Goal: Task Accomplishment & Management: Use online tool/utility

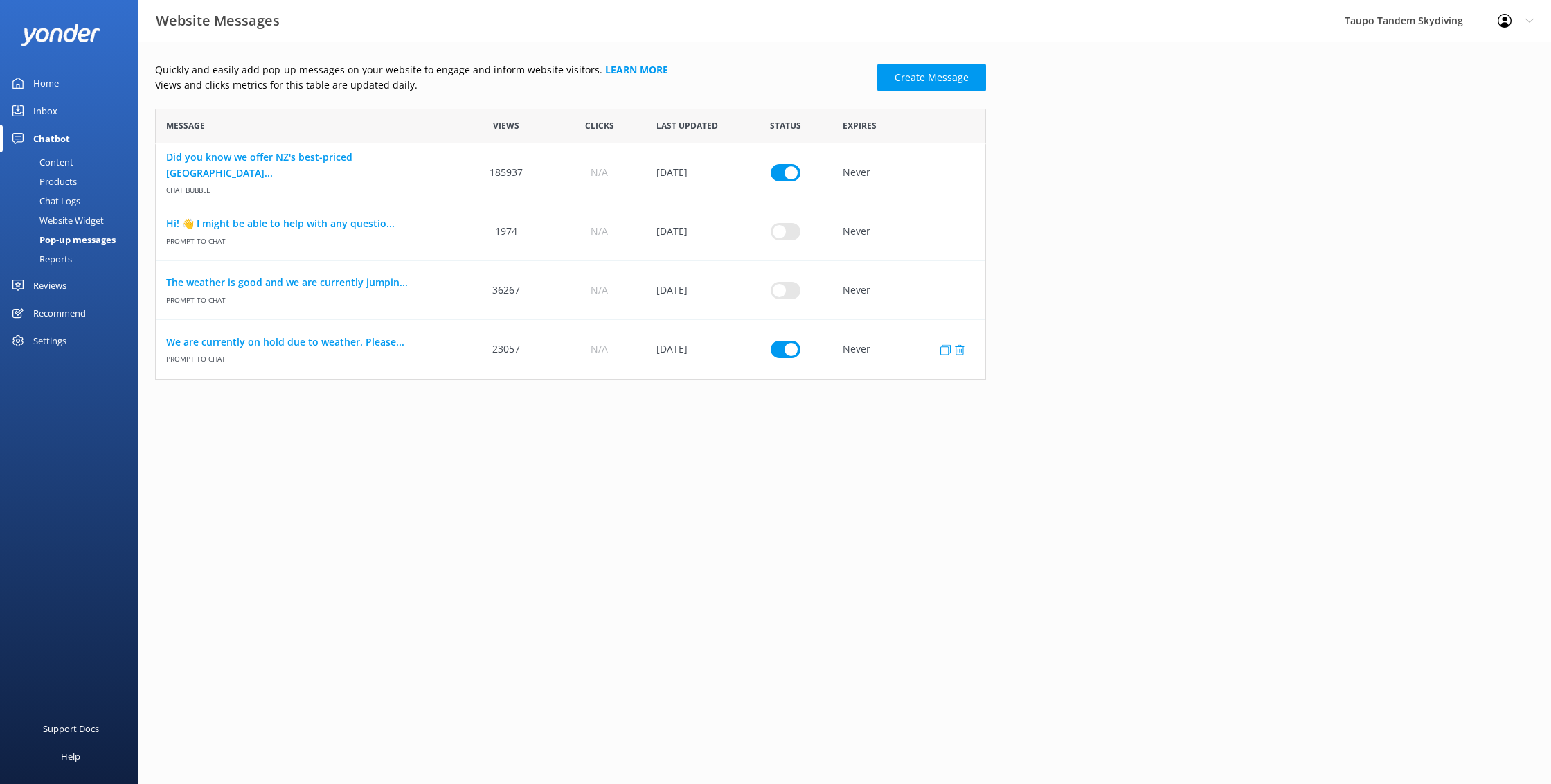
scroll to position [270, 831]
click at [72, 197] on div "Chat Logs" at bounding box center [44, 201] width 72 height 20
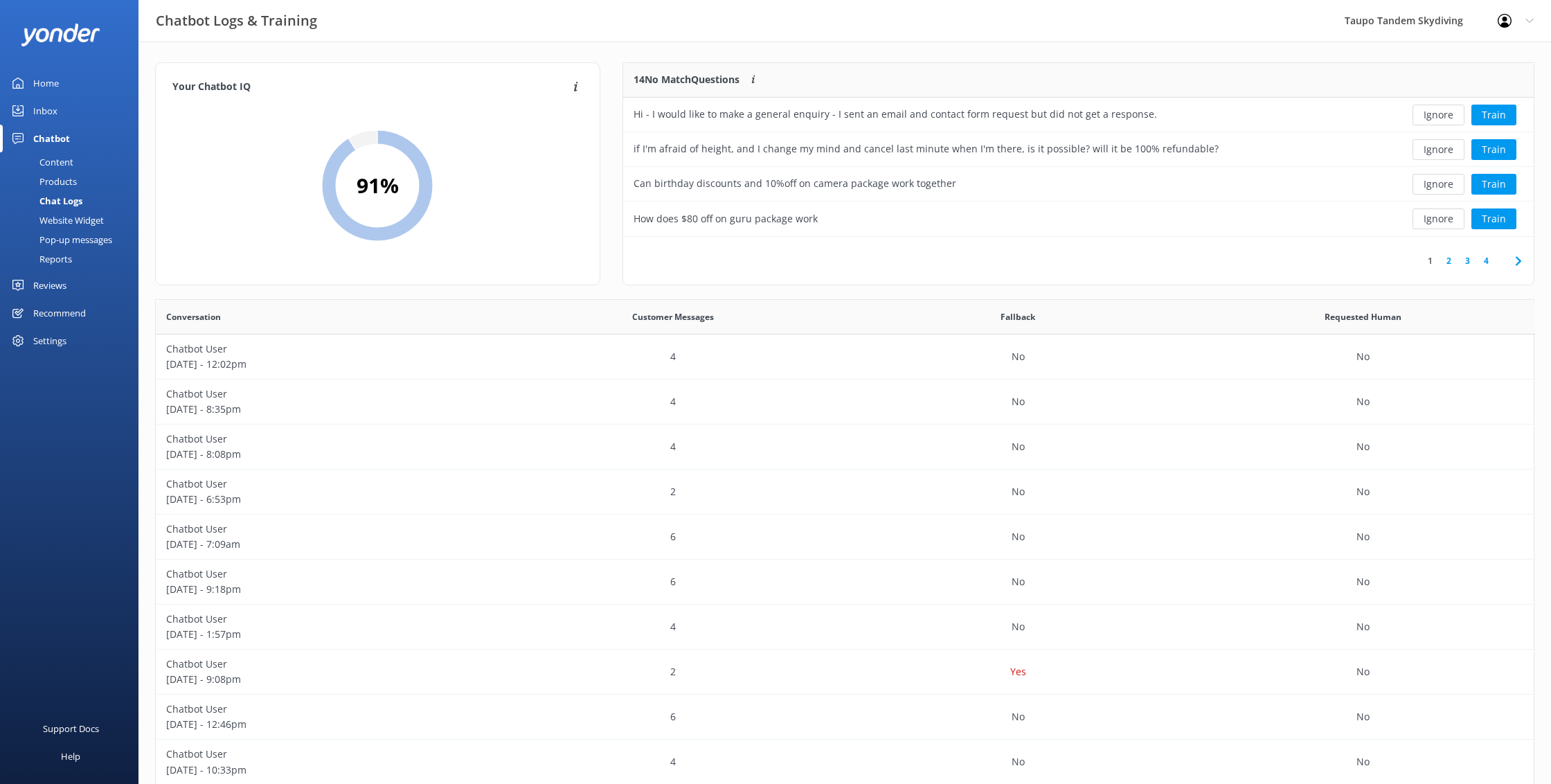
scroll to position [1, 1]
click at [1436, 109] on button "Ignore" at bounding box center [1439, 115] width 52 height 21
click at [1456, 118] on button "Ignore" at bounding box center [1439, 115] width 52 height 21
click at [1456, 218] on button "Ignore" at bounding box center [1439, 219] width 52 height 21
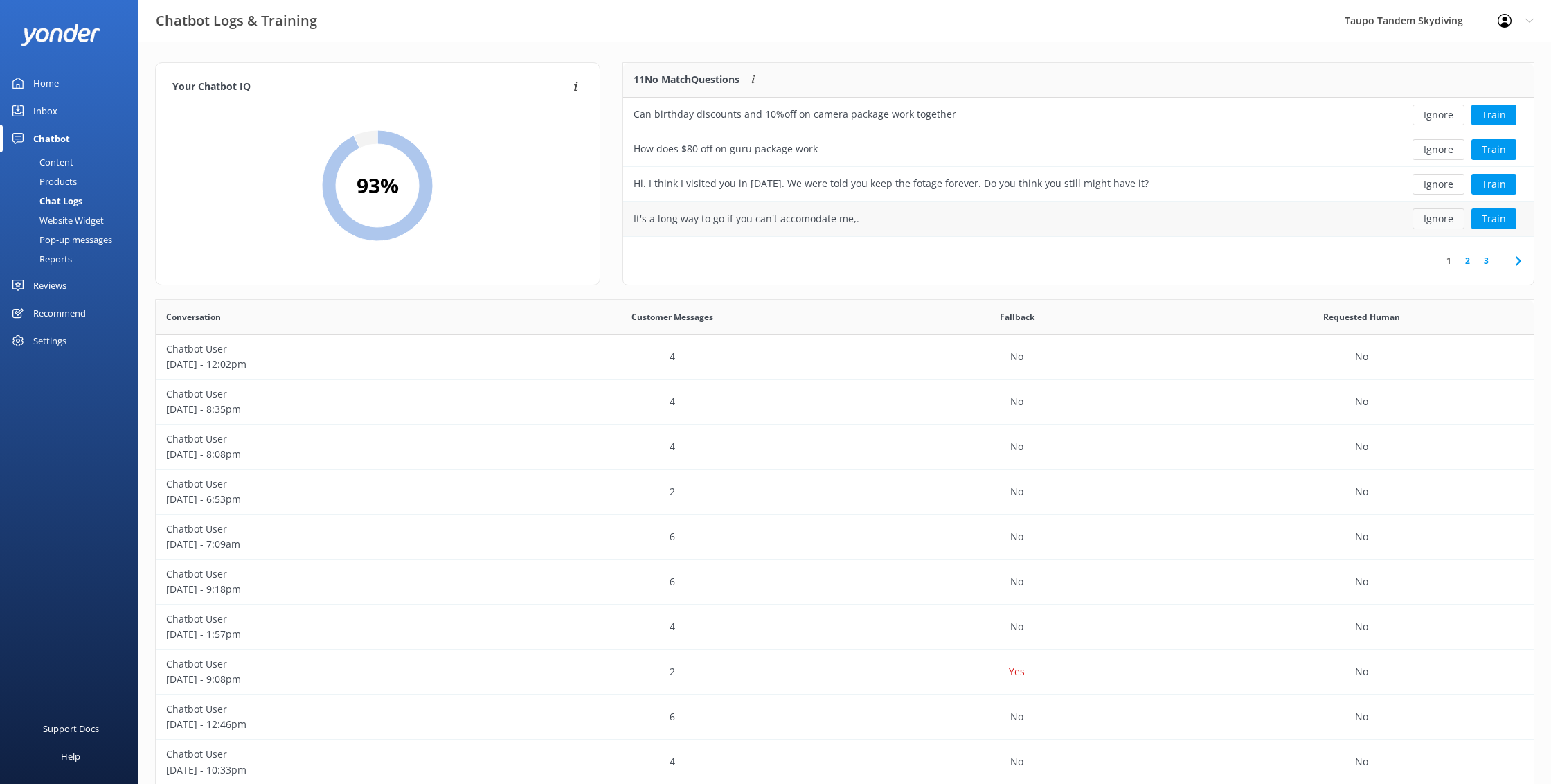
click at [1450, 217] on button "Ignore" at bounding box center [1439, 219] width 52 height 21
click at [1498, 218] on button "Train" at bounding box center [1494, 219] width 45 height 21
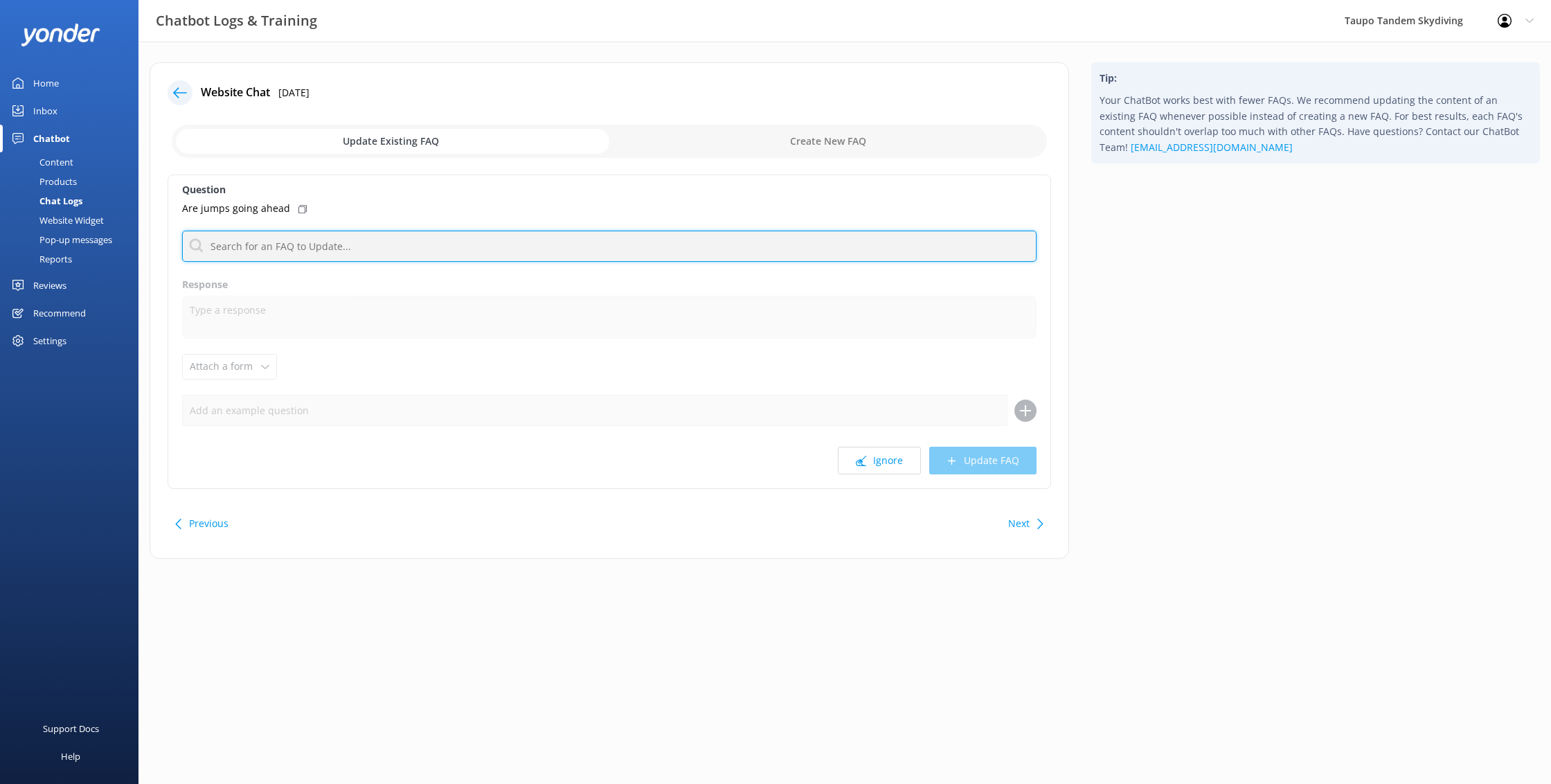
click at [375, 248] on input "text" at bounding box center [609, 246] width 855 height 31
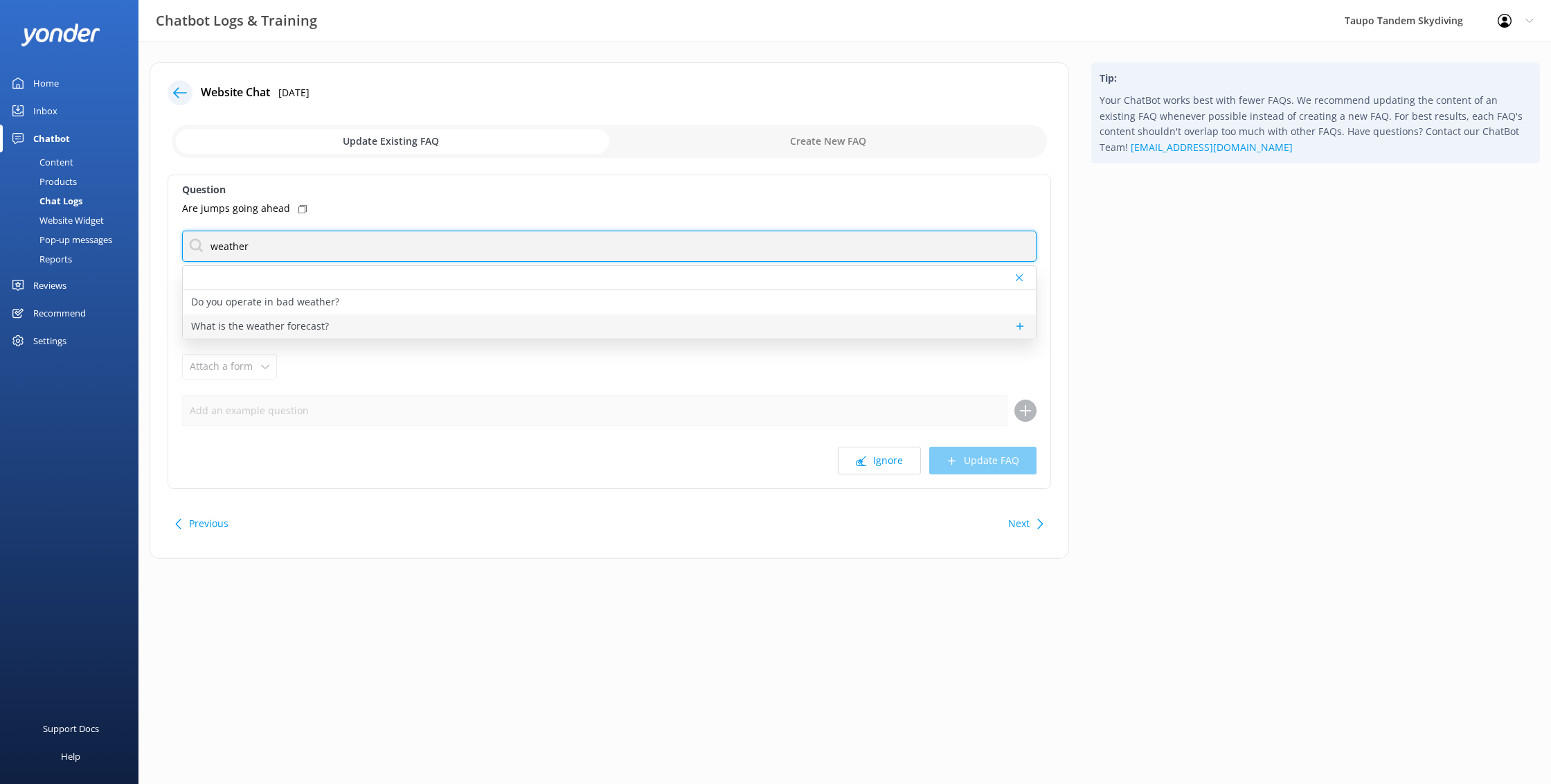
type input "weather"
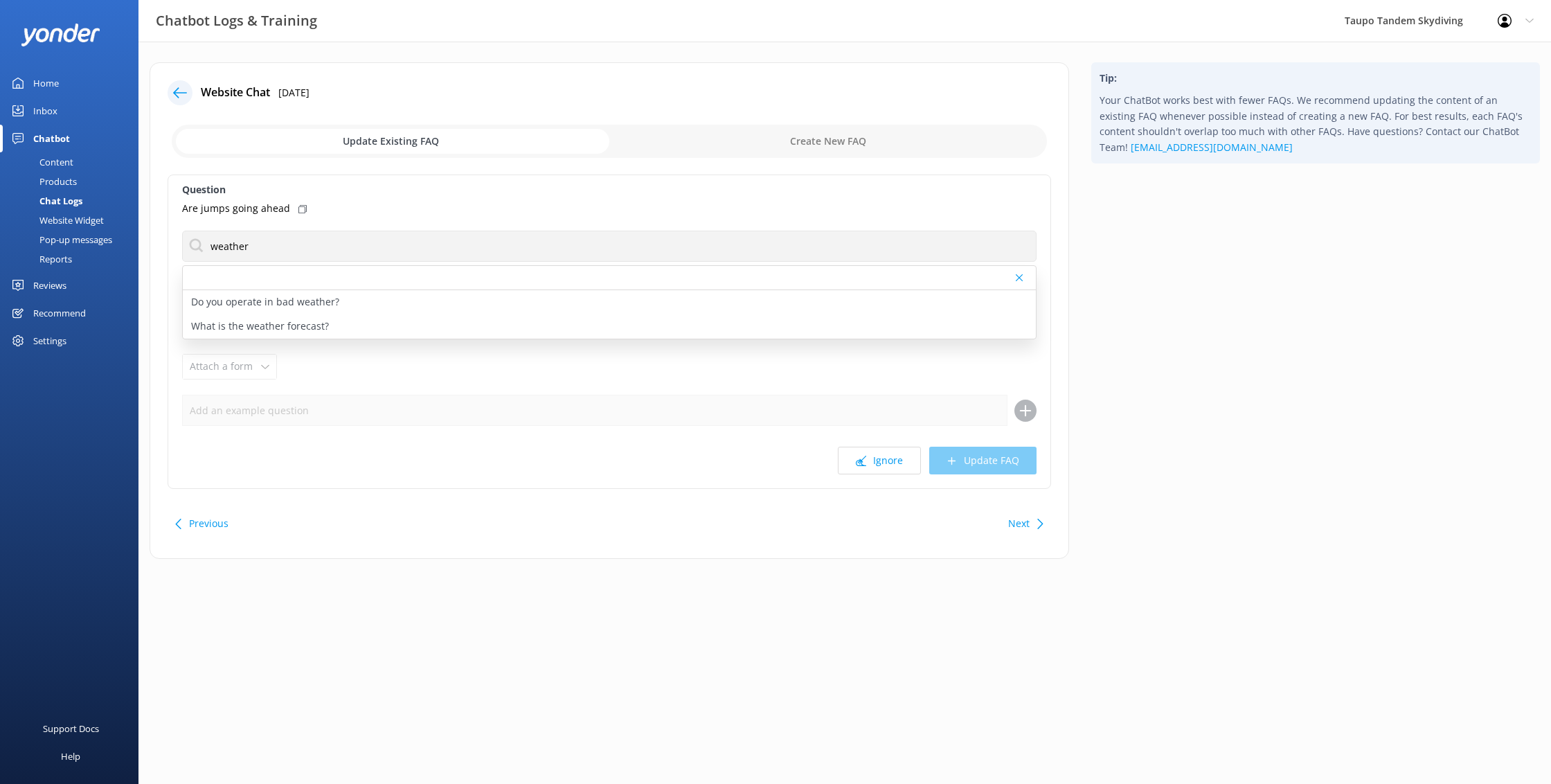
drag, startPoint x: 323, startPoint y: 323, endPoint x: 337, endPoint y: 325, distance: 14.1
click at [323, 323] on p "What is the weather forecast?" at bounding box center [260, 326] width 138 height 15
type textarea "New Zealand's weather is unpredictable and the weather forecast often isn't rig…"
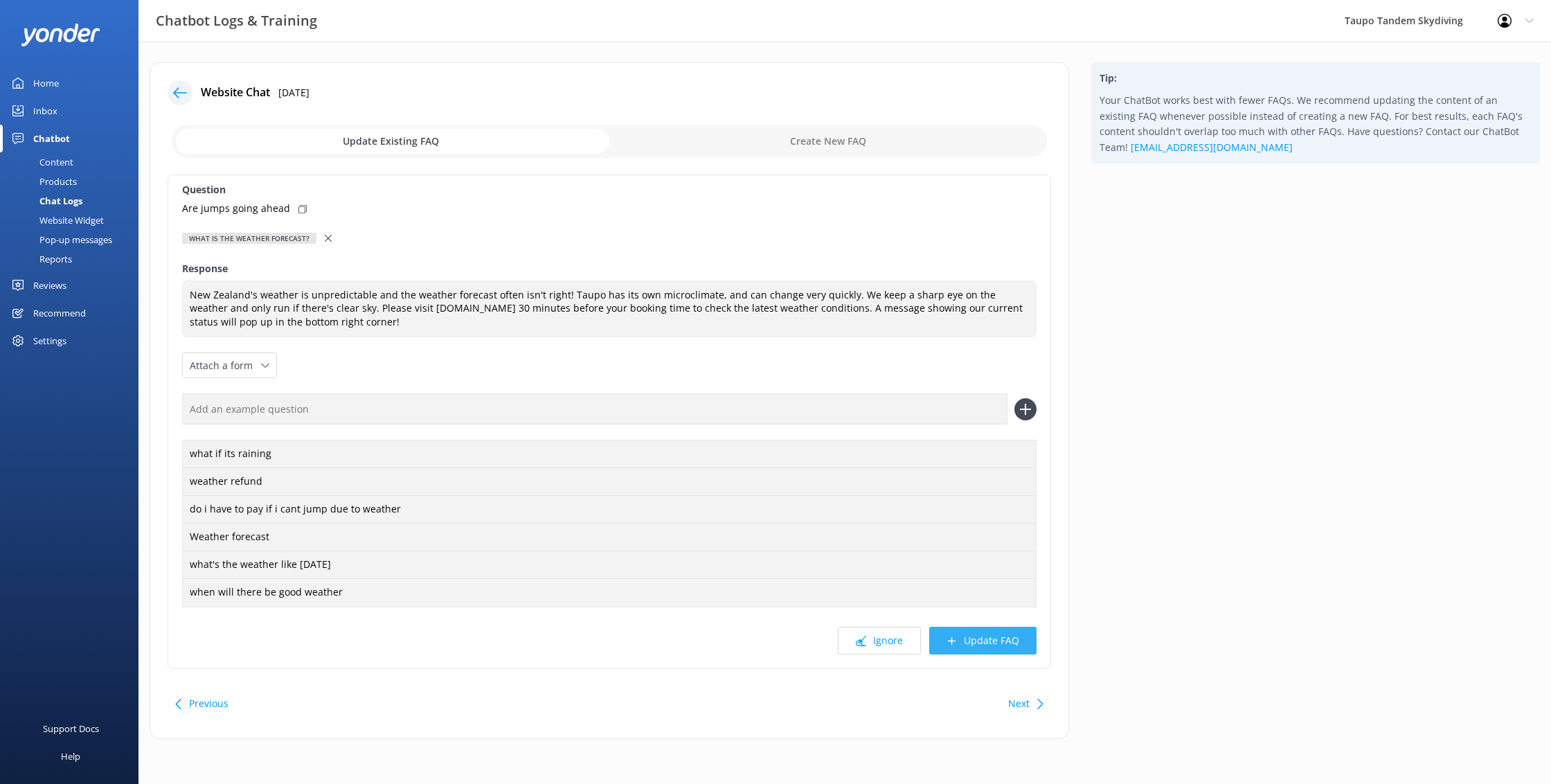
click at [1011, 646] on button "Update FAQ" at bounding box center [982, 640] width 108 height 27
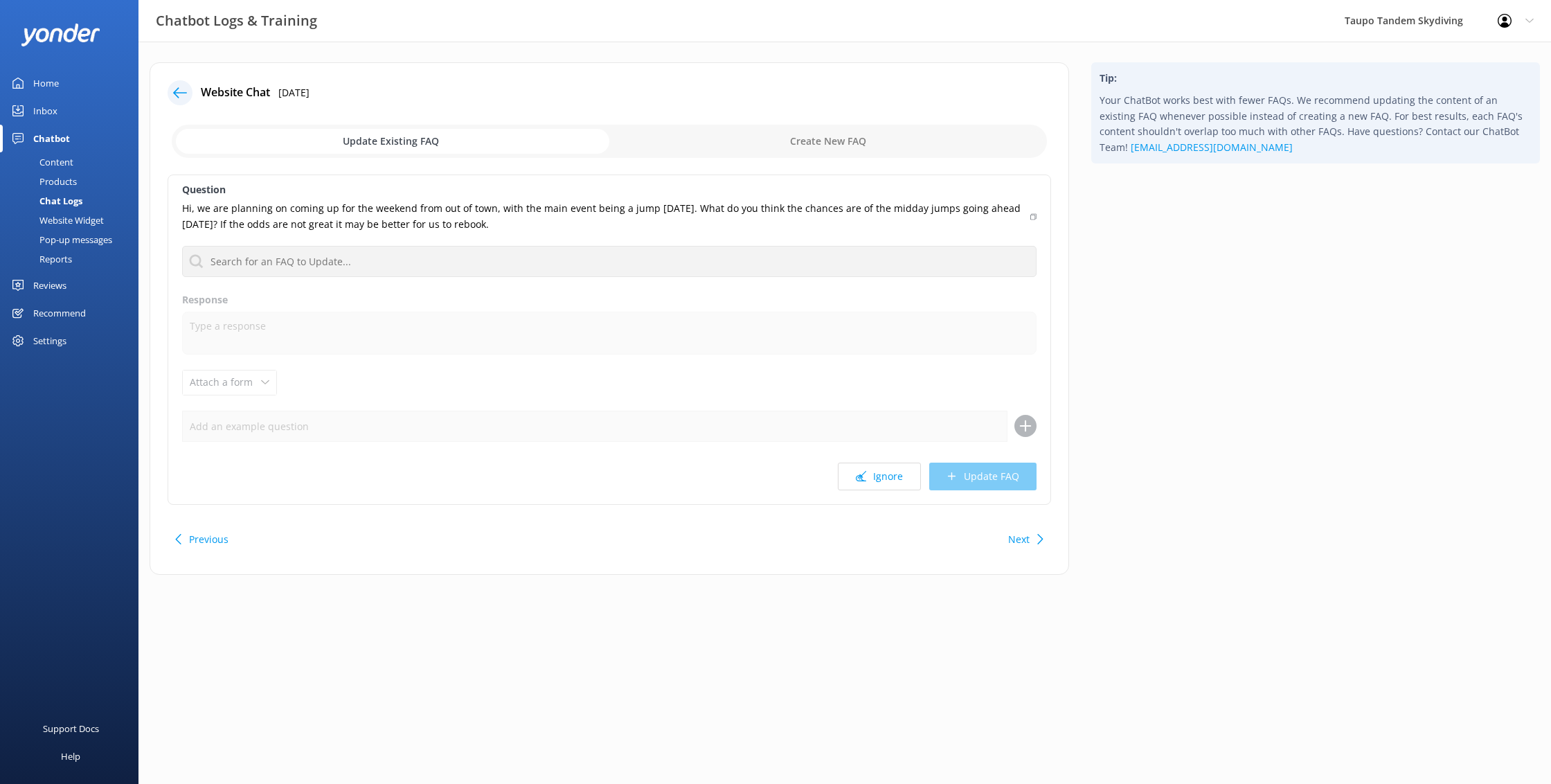
click at [179, 90] on icon at bounding box center [180, 93] width 14 height 14
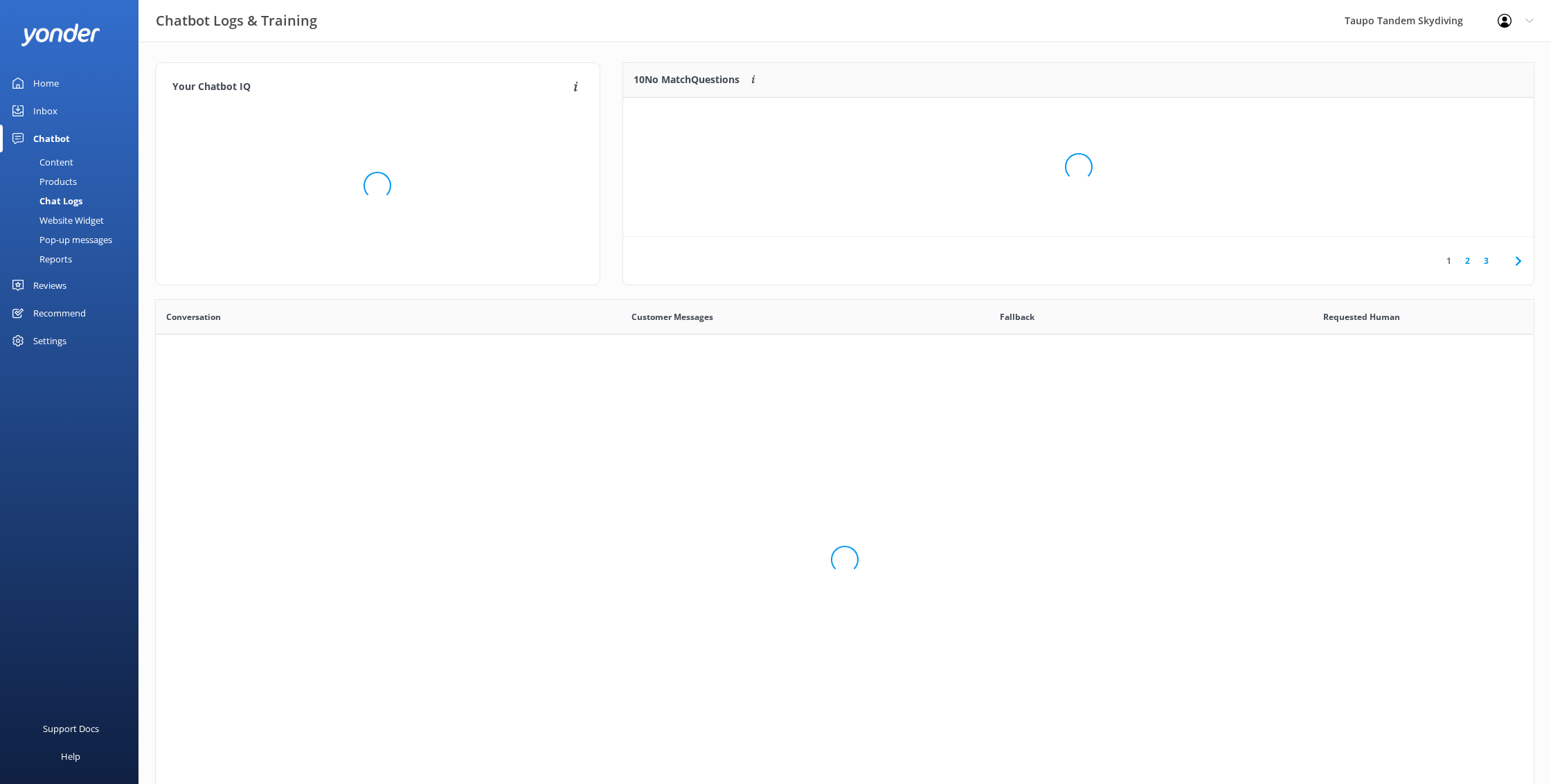
scroll to position [485, 1378]
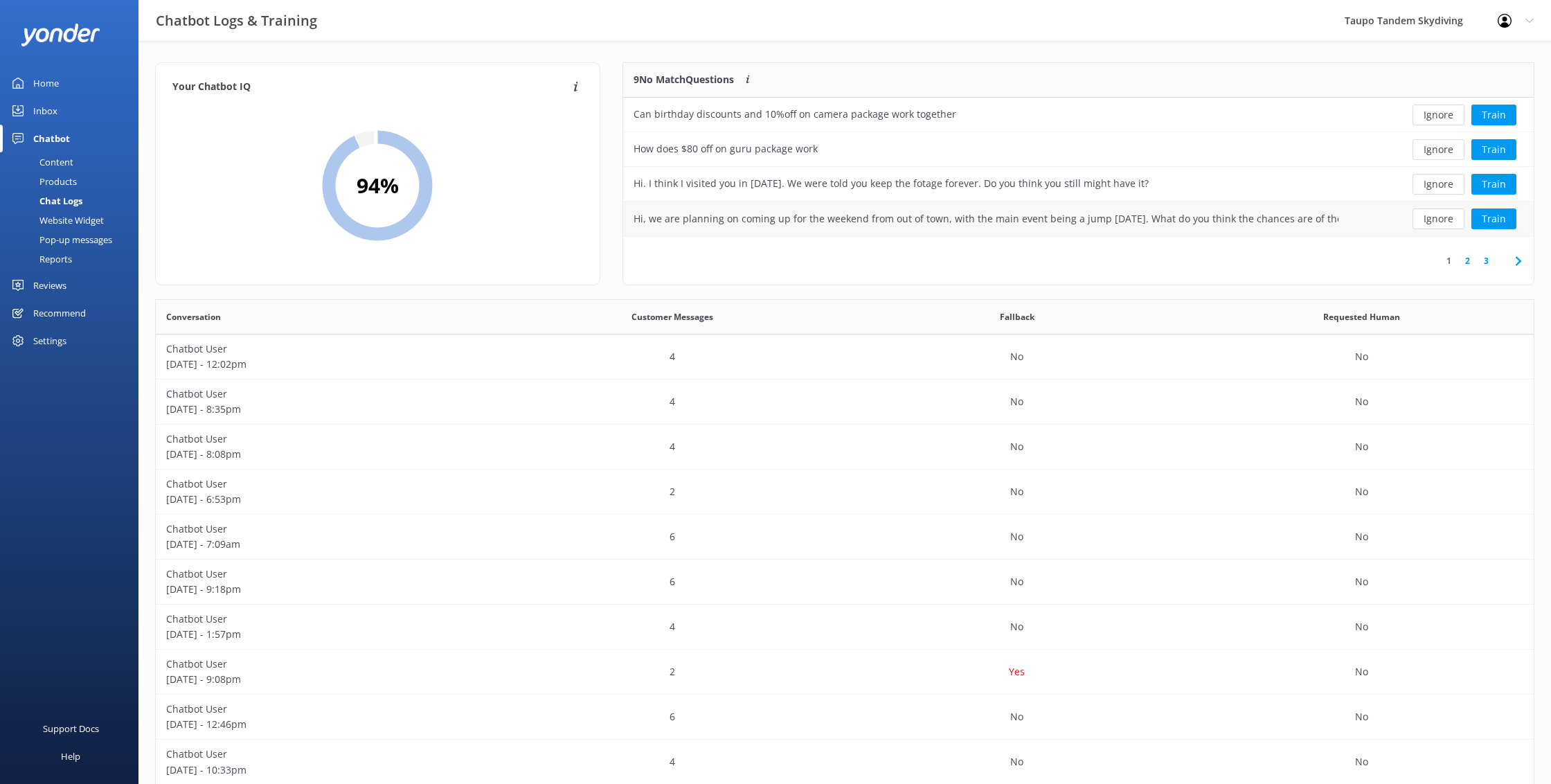
drag, startPoint x: 1427, startPoint y: 223, endPoint x: 1417, endPoint y: 228, distance: 11.2
click at [1425, 223] on button "Ignore" at bounding box center [1439, 219] width 52 height 21
click at [1488, 261] on link "2" at bounding box center [1486, 261] width 19 height 13
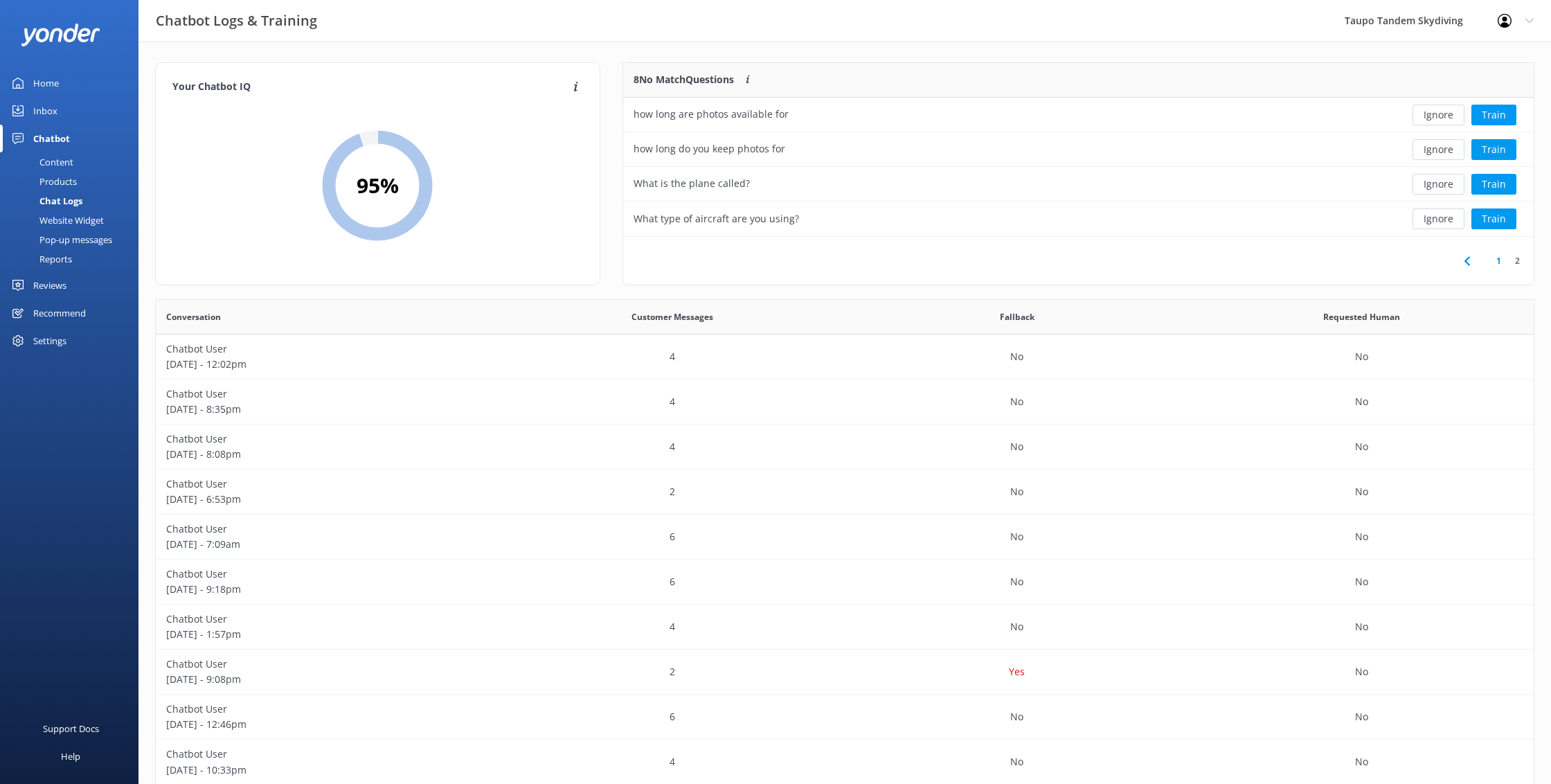
click at [1490, 257] on link "1" at bounding box center [1499, 261] width 19 height 13
click at [1457, 179] on button "Ignore" at bounding box center [1439, 184] width 52 height 21
